Goal: Task Accomplishment & Management: Use online tool/utility

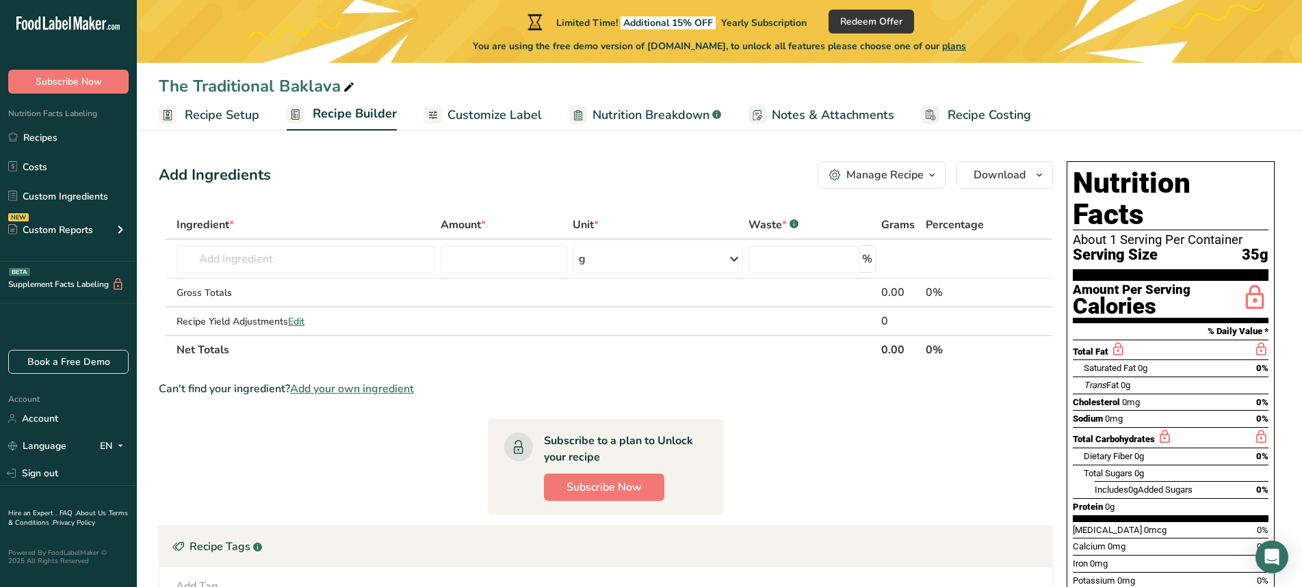
click at [237, 263] on input "text" at bounding box center [305, 259] width 259 height 27
type input "l"
click at [243, 259] on input "text" at bounding box center [305, 259] width 259 height 27
type input "Wheat flour, water, corn starch, canola oil, dextrose, cultured wheat flour, sa…"
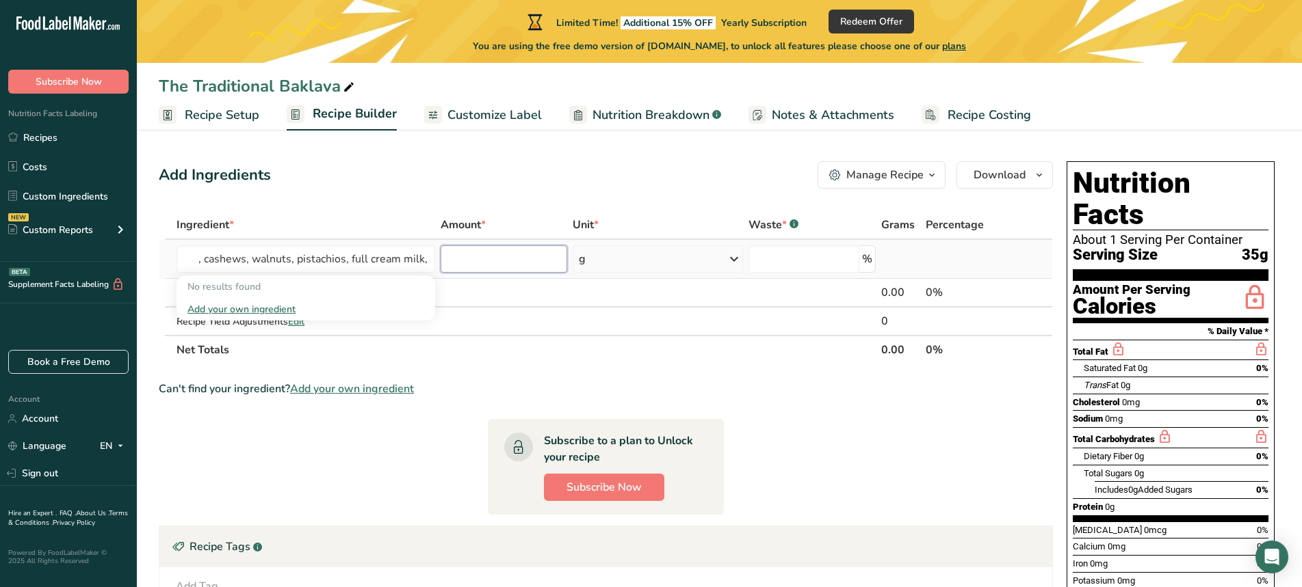
click at [484, 255] on input "number" at bounding box center [503, 259] width 127 height 27
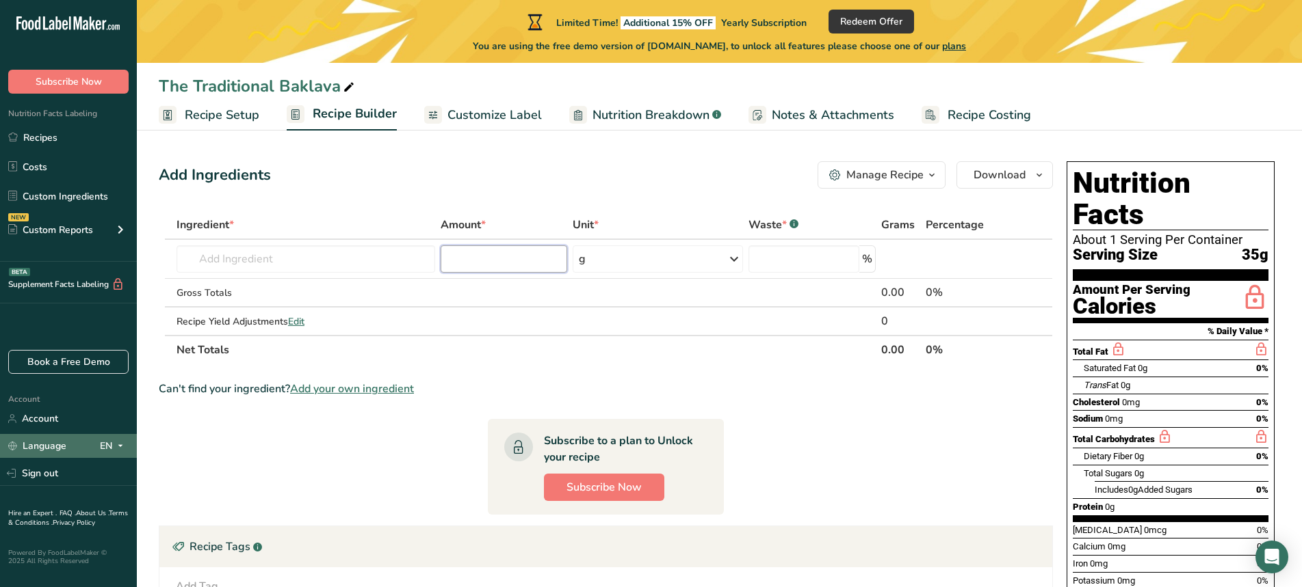
type input "1"
type input "460"
click at [792, 259] on input "number" at bounding box center [803, 259] width 111 height 27
type input "0"
click at [348, 286] on div "Gross Totals" at bounding box center [305, 293] width 259 height 14
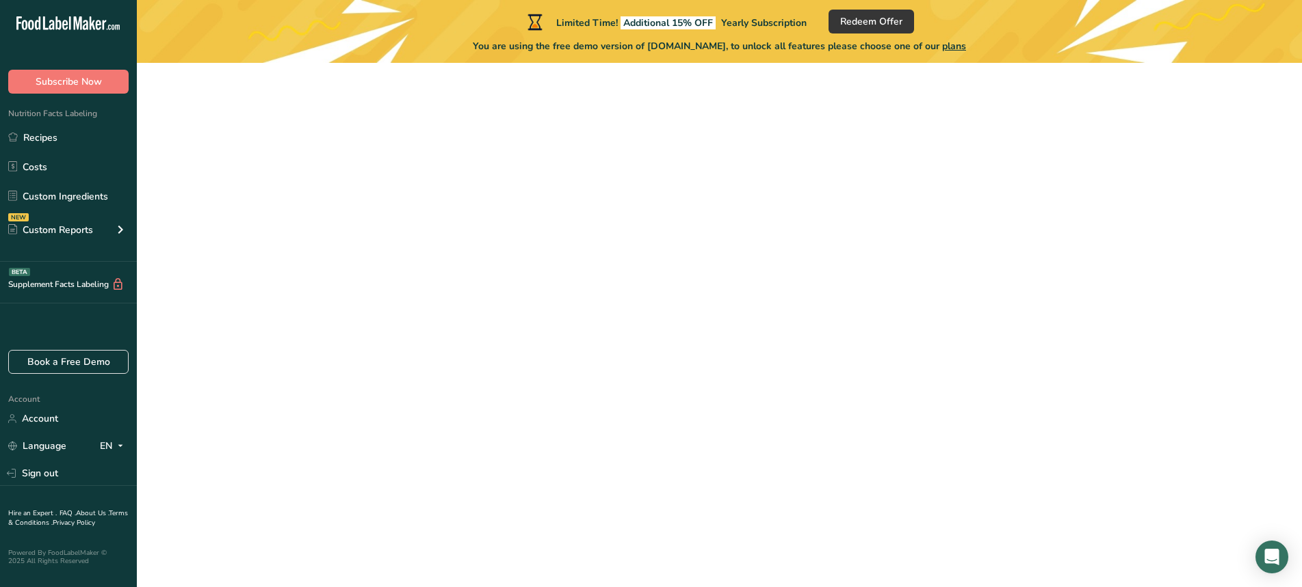
scroll to position [62, 0]
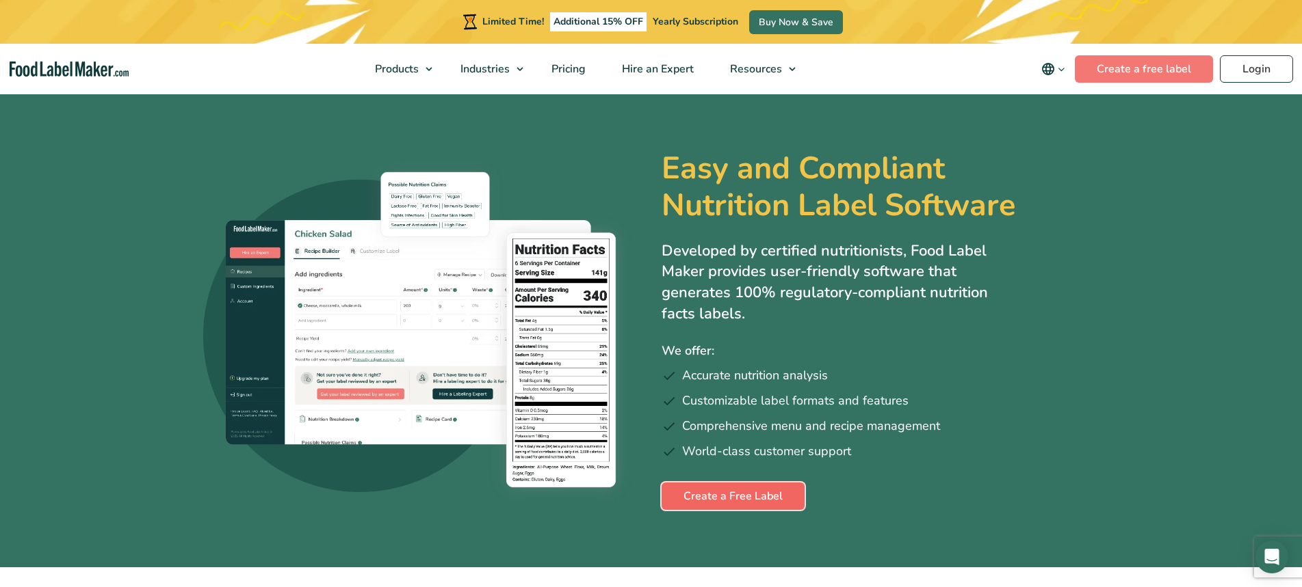
click at [727, 501] on link "Create a Free Label" at bounding box center [732, 496] width 143 height 27
